Goal: Task Accomplishment & Management: Manage account settings

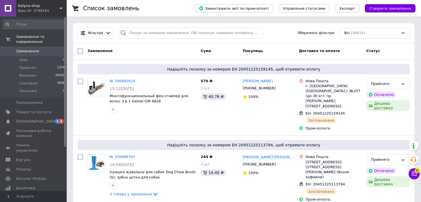
click at [32, 50] on link "Замовлення 0" at bounding box center [34, 51] width 68 height 9
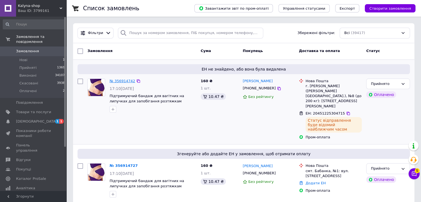
click at [121, 81] on link "№ 356914742" at bounding box center [122, 81] width 25 height 4
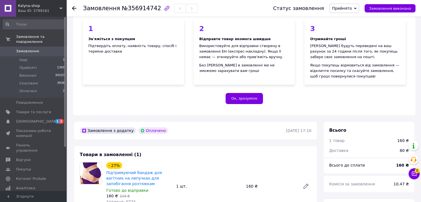
scroll to position [166, 0]
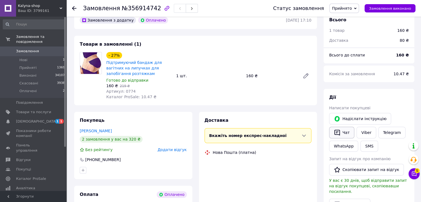
click at [345, 134] on button "Чат" at bounding box center [341, 133] width 25 height 12
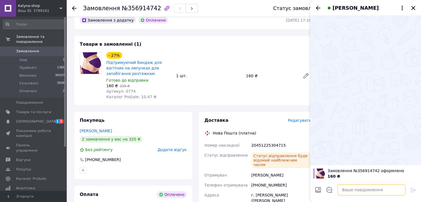
paste textarea "Вітаю!Ваше замовлення прийнято, відправка протягом 3 робочих днів, очікуйте смс…"
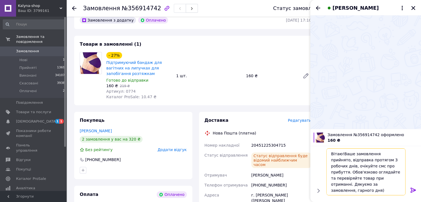
type textarea "Вітаю!Ваше замовлення прийнято, відправка протягом 3 робочих днів, очікуйте смс…"
click at [410, 189] on icon at bounding box center [413, 190] width 7 height 7
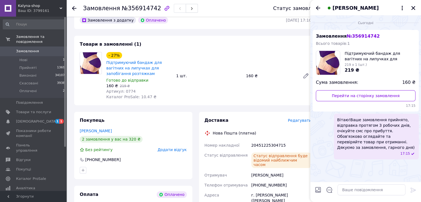
click at [29, 49] on span "Замовлення" at bounding box center [27, 51] width 23 height 5
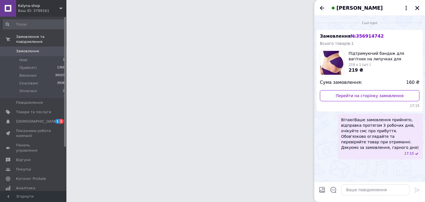
click at [417, 9] on icon "Закрити" at bounding box center [417, 8] width 5 height 5
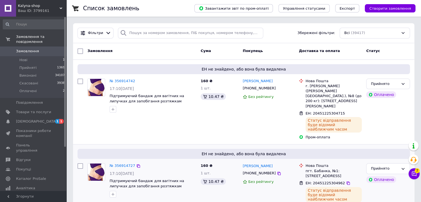
click at [154, 163] on div "№ 356914727" at bounding box center [153, 166] width 88 height 6
click at [38, 49] on span "Замовлення" at bounding box center [33, 51] width 35 height 5
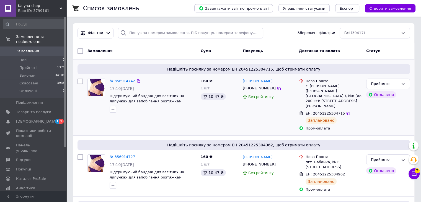
drag, startPoint x: 393, startPoint y: 117, endPoint x: 370, endPoint y: 113, distance: 23.3
click at [393, 116] on div "Прийнято Оплачено" at bounding box center [388, 104] width 48 height 57
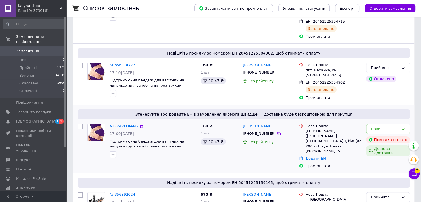
scroll to position [138, 0]
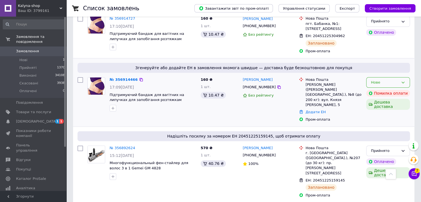
click at [401, 77] on div "Нове" at bounding box center [388, 82] width 44 height 11
drag, startPoint x: 388, startPoint y: 102, endPoint x: 212, endPoint y: 94, distance: 175.7
click at [388, 109] on li "Скасовано" at bounding box center [388, 114] width 43 height 10
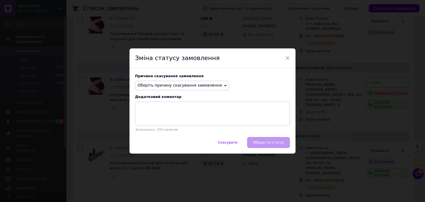
click at [166, 84] on span "Оберіть причину скасування замовлення" at bounding box center [180, 85] width 84 height 4
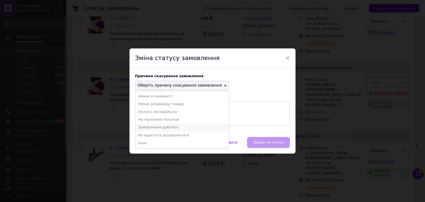
click at [168, 128] on li "Замовлення-дублікат" at bounding box center [182, 128] width 94 height 8
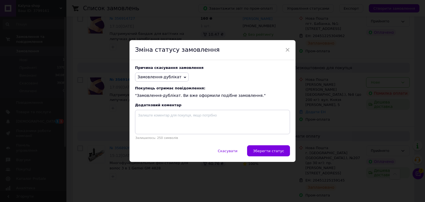
click at [259, 151] on span "Зберегти статус" at bounding box center [268, 151] width 31 height 4
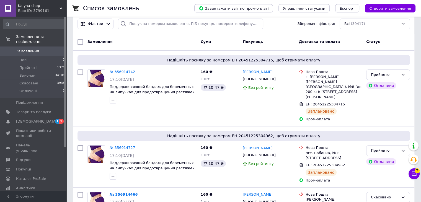
scroll to position [0, 0]
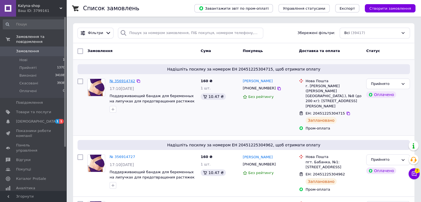
click at [122, 81] on link "№ 356914742" at bounding box center [122, 81] width 25 height 4
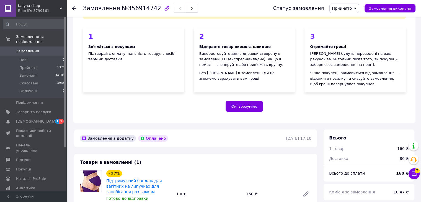
scroll to position [138, 0]
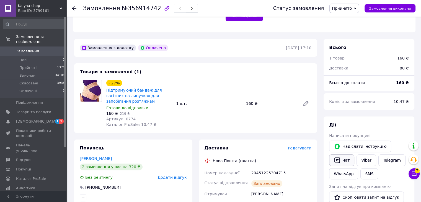
click at [343, 159] on button "Чат" at bounding box center [341, 161] width 25 height 12
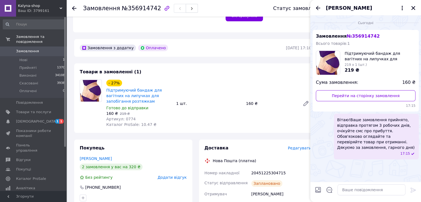
click at [35, 49] on span "Замовлення" at bounding box center [27, 51] width 23 height 5
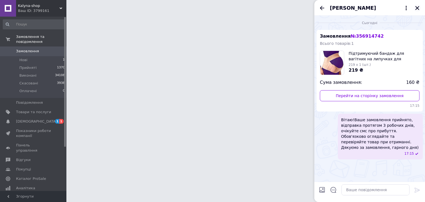
click at [419, 8] on icon "Закрити" at bounding box center [417, 8] width 5 height 5
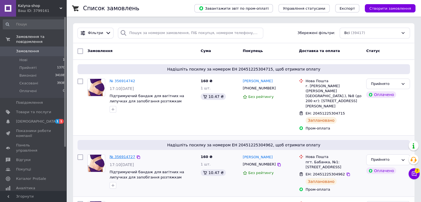
click at [111, 155] on link "№ 356914727" at bounding box center [122, 157] width 25 height 4
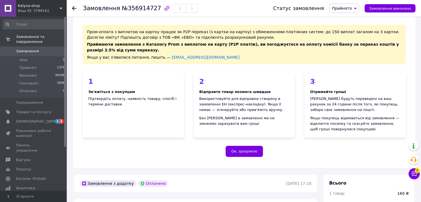
scroll to position [111, 0]
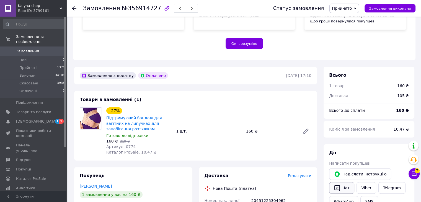
click at [341, 184] on button "Чат" at bounding box center [341, 188] width 25 height 12
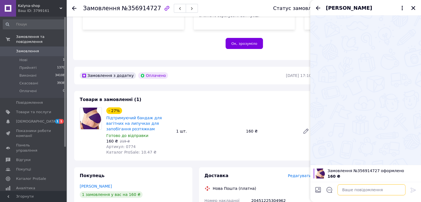
paste textarea "Вітаю!Ваше замовлення прийнято, відправка протягом 3 робочих днів, очікуйте смс…"
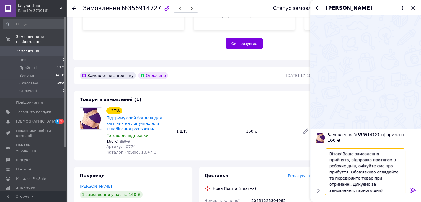
type textarea "Вітаю!Ваше замовлення прийнято, відправка протягом 3 робочих днів, очікуйте смс…"
click at [414, 191] on icon at bounding box center [413, 190] width 7 height 7
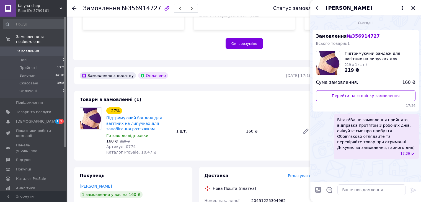
click at [42, 49] on span "Замовлення" at bounding box center [33, 51] width 35 height 5
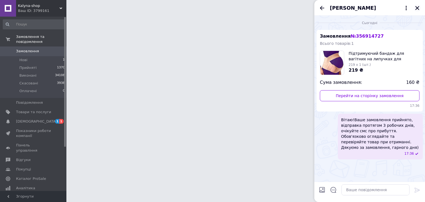
click at [417, 7] on icon "Закрити" at bounding box center [417, 8] width 5 height 5
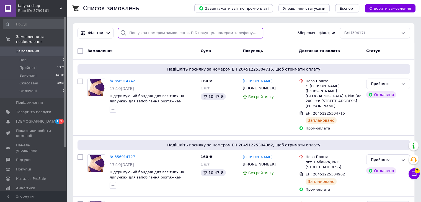
paste input "380673890009"
type input "380673890009"
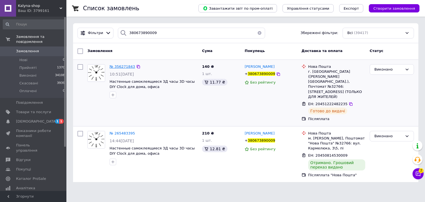
click at [118, 65] on span "№ 356271843" at bounding box center [122, 67] width 25 height 4
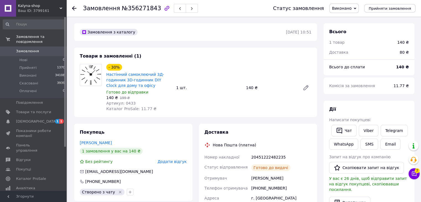
click at [271, 187] on div "[PHONE_NUMBER]" at bounding box center [281, 188] width 62 height 10
copy div "380673890009"
